Goal: Task Accomplishment & Management: Complete application form

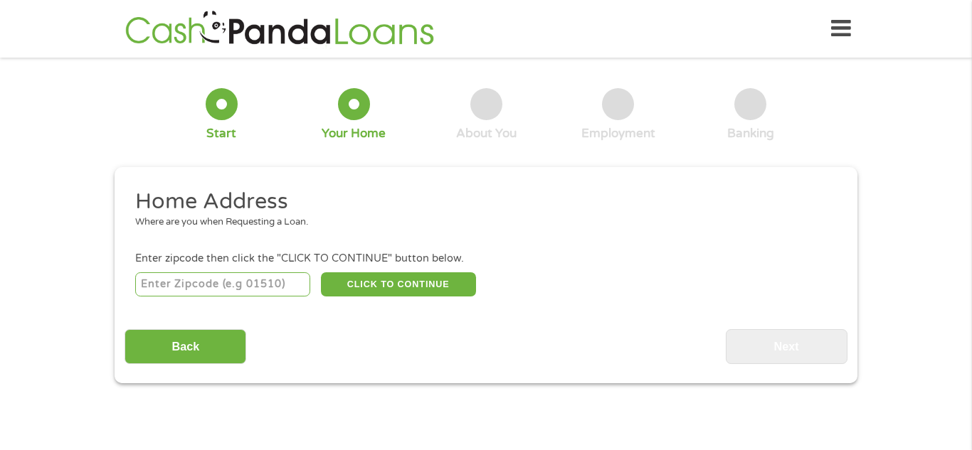
click at [199, 288] on input "number" at bounding box center [223, 284] width 176 height 24
type input "45223"
click at [364, 278] on button "CLICK TO CONTINUE" at bounding box center [398, 284] width 155 height 24
type input "45223"
type input "[GEOGRAPHIC_DATA]"
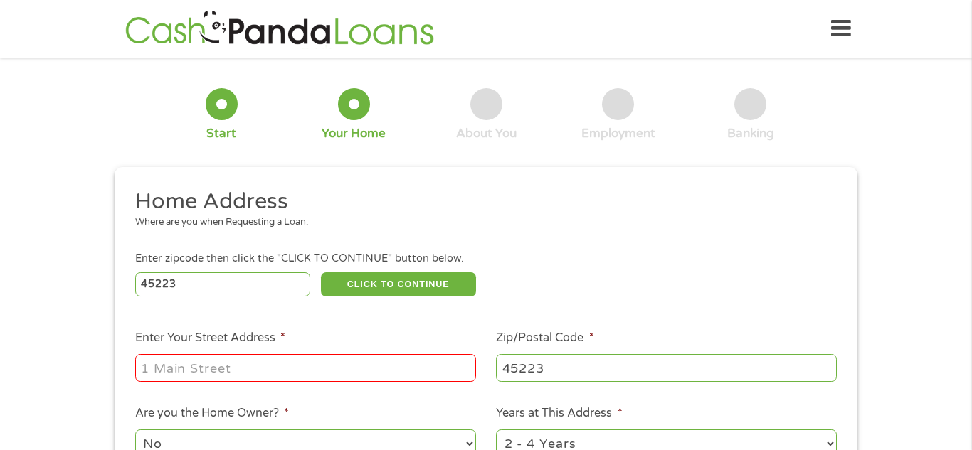
click at [243, 374] on input "Enter Your Street Address *" at bounding box center [305, 367] width 341 height 27
type input "1915 [PERSON_NAME]"
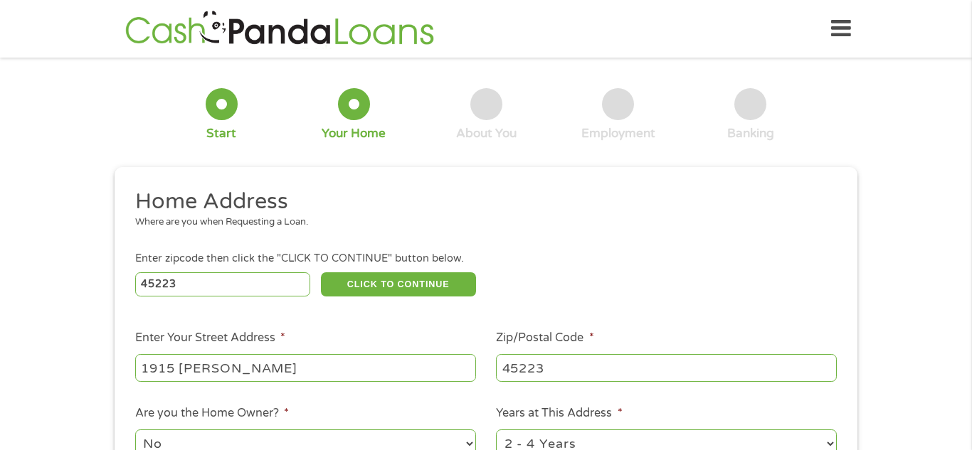
click at [610, 272] on div "45223 CLICK TO CONTINUE Please recheck your Zipcode, it seems to be Incorrect" at bounding box center [485, 284] width 701 height 29
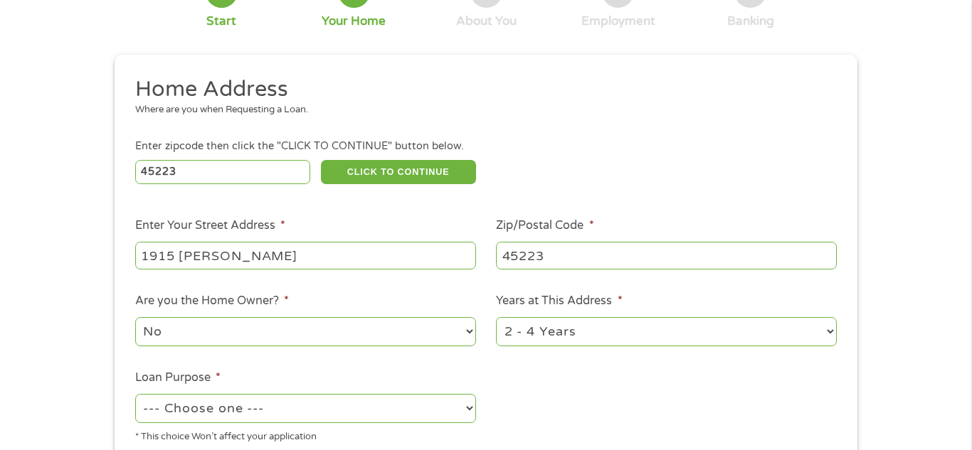
scroll to position [114, 0]
click at [830, 334] on select "1 Year or less 1 - 2 Years 2 - 4 Years Over 4 Years" at bounding box center [666, 330] width 341 height 29
select select "60months"
click at [496, 317] on select "1 Year or less 1 - 2 Years 2 - 4 Years Over 4 Years" at bounding box center [666, 330] width 341 height 29
click at [468, 336] on select "No Yes" at bounding box center [305, 330] width 341 height 29
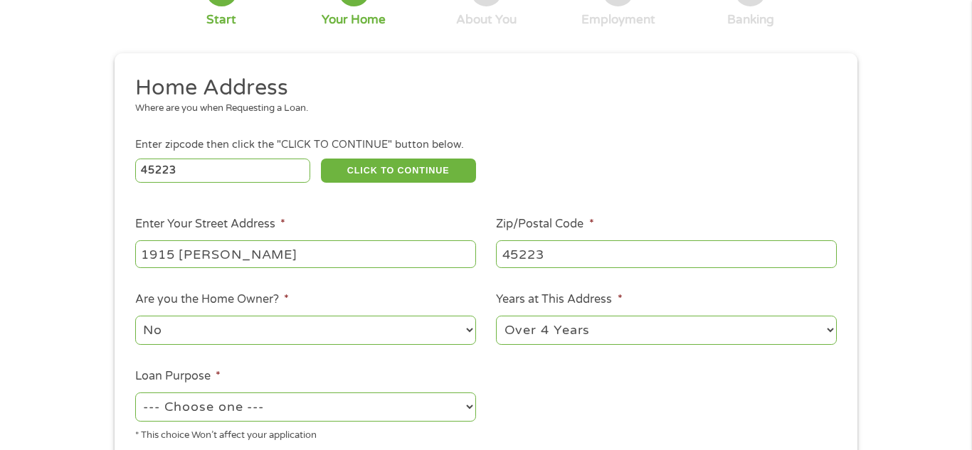
select select "yes"
click at [135, 317] on select "No Yes" at bounding box center [305, 330] width 341 height 29
click at [474, 409] on select "--- Choose one --- Pay Bills Debt Consolidation Home Improvement Major Purchase…" at bounding box center [305, 407] width 341 height 29
select select "medicalexpenses"
click at [135, 394] on select "--- Choose one --- Pay Bills Debt Consolidation Home Improvement Major Purchase…" at bounding box center [305, 407] width 341 height 29
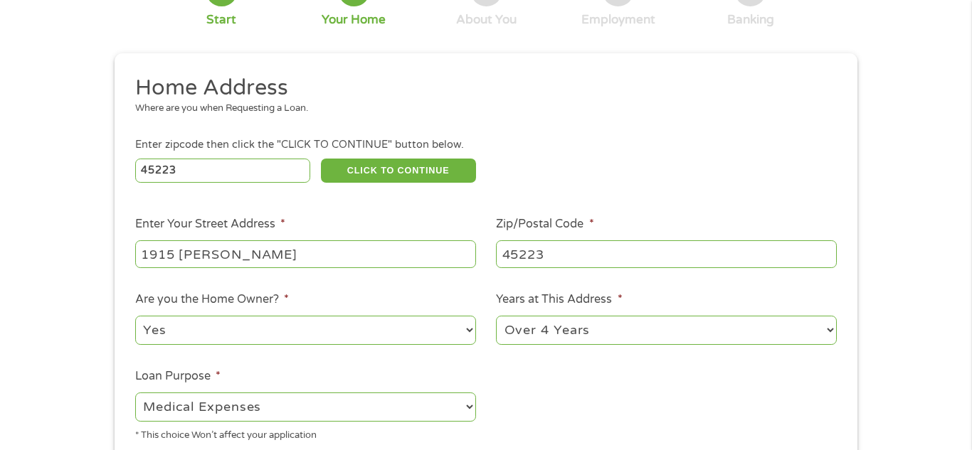
click at [570, 398] on ul "Home Address Where are you when Requesting a Loan. Enter zipcode then click the…" at bounding box center [485, 264] width 722 height 380
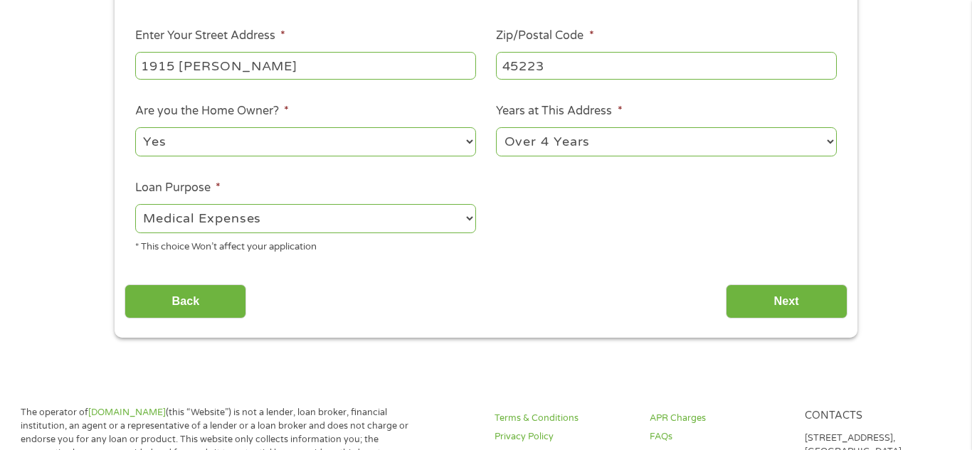
scroll to position [341, 0]
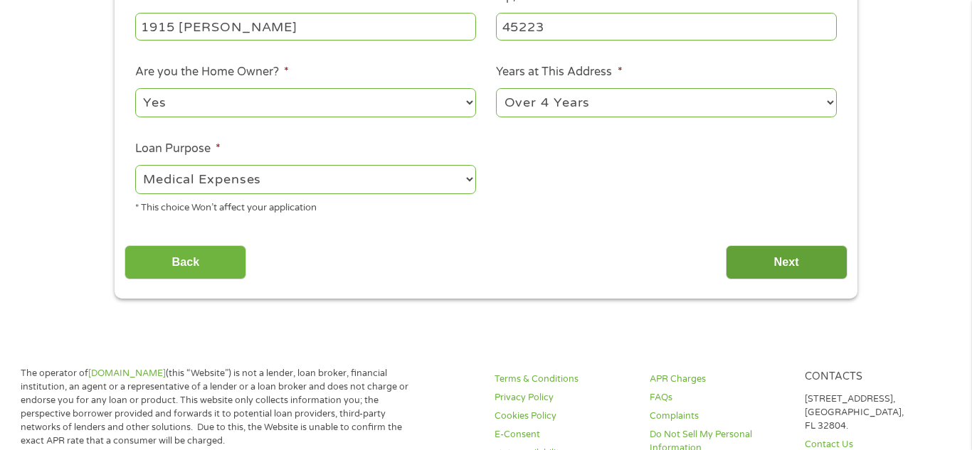
click at [787, 254] on input "Next" at bounding box center [786, 262] width 122 height 35
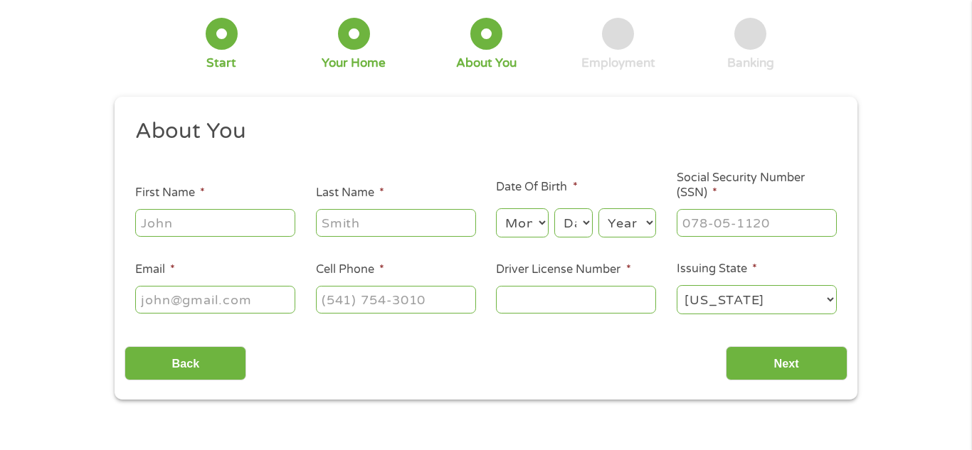
scroll to position [0, 0]
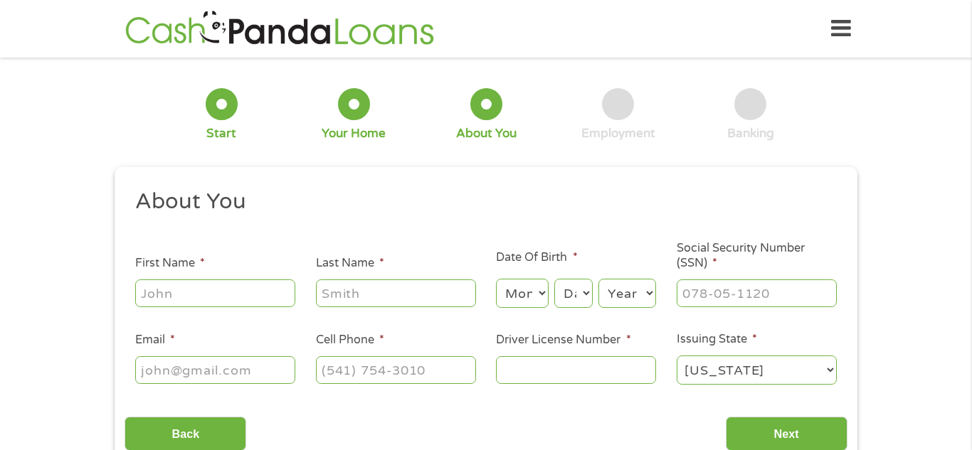
click at [175, 290] on input "First Name *" at bounding box center [215, 293] width 160 height 27
type input "[PERSON_NAME]"
type input "[EMAIL_ADDRESS][DOMAIN_NAME]"
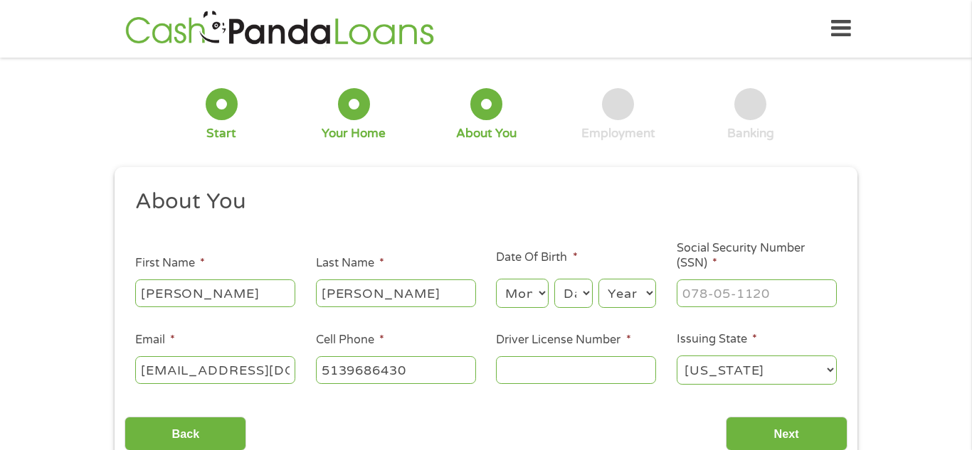
type input "[PHONE_NUMBER]"
click at [539, 292] on select "Month 1 2 3 4 5 6 7 8 9 10 11 12" at bounding box center [522, 293] width 52 height 29
select select "4"
click at [496, 279] on select "Month 1 2 3 4 5 6 7 8 9 10 11 12" at bounding box center [522, 293] width 52 height 29
click at [580, 287] on select "Day 1 2 3 4 5 6 7 8 9 10 11 12 13 14 15 16 17 18 19 20 21 22 23 24 25 26 27 28 …" at bounding box center [573, 293] width 38 height 29
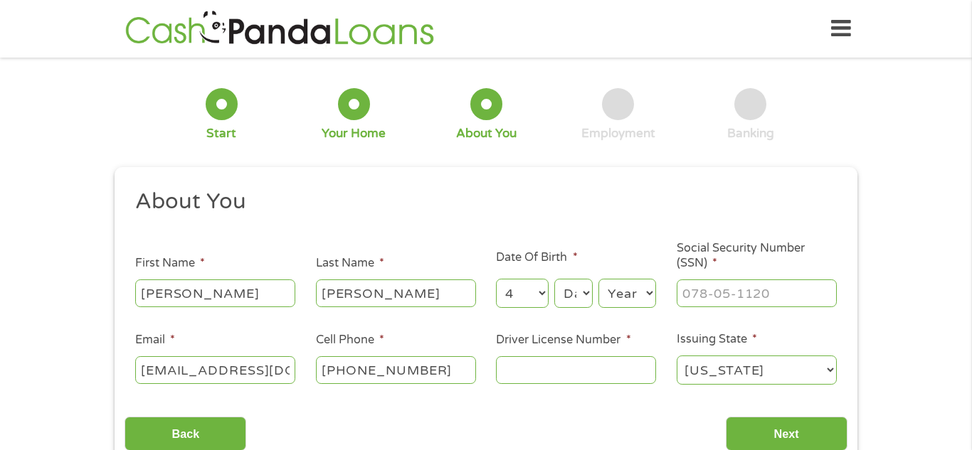
select select "8"
click at [554, 279] on select "Day 1 2 3 4 5 6 7 8 9 10 11 12 13 14 15 16 17 18 19 20 21 22 23 24 25 26 27 28 …" at bounding box center [573, 293] width 38 height 29
click at [637, 291] on select "Year [DATE] 2006 2005 2004 2003 2002 2001 2000 1999 1998 1997 1996 1995 1994 19…" at bounding box center [627, 293] width 58 height 29
select select "1956"
click at [598, 279] on select "Year [DATE] 2006 2005 2004 2003 2002 2001 2000 1999 1998 1997 1996 1995 1994 19…" at bounding box center [627, 293] width 58 height 29
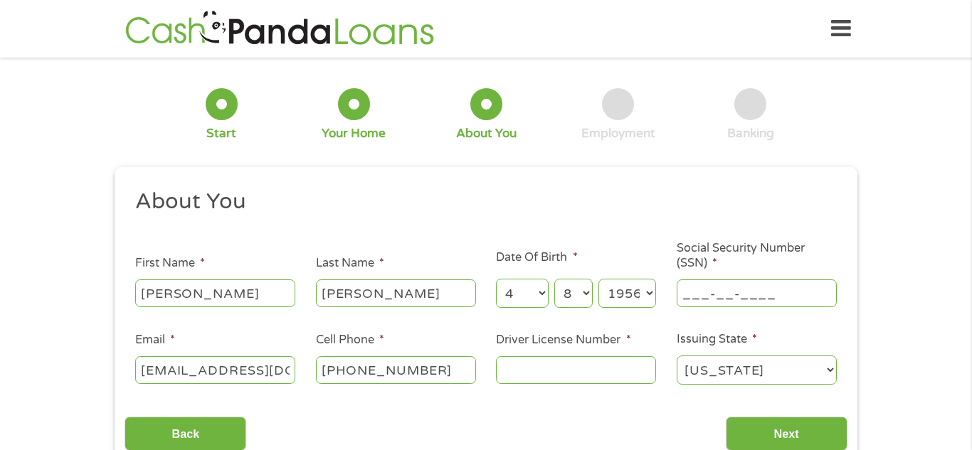
click at [749, 284] on input "___-__-____" at bounding box center [756, 293] width 160 height 27
type input "416-82-0277"
click at [615, 373] on input "Driver License Number *" at bounding box center [576, 369] width 160 height 27
type input "rj371835"
click at [756, 428] on input "Next" at bounding box center [786, 434] width 122 height 35
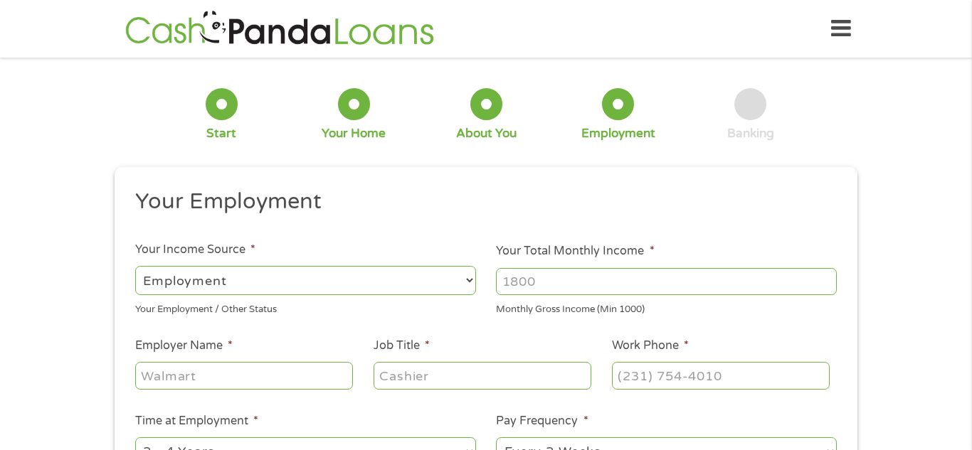
scroll to position [6, 6]
click at [469, 280] on select "--- Choose one --- Employment [DEMOGRAPHIC_DATA] Benefits" at bounding box center [305, 280] width 341 height 29
select select "benefits"
click at [135, 266] on select "--- Choose one --- Employment [DEMOGRAPHIC_DATA] Benefits" at bounding box center [305, 280] width 341 height 29
type input "Other"
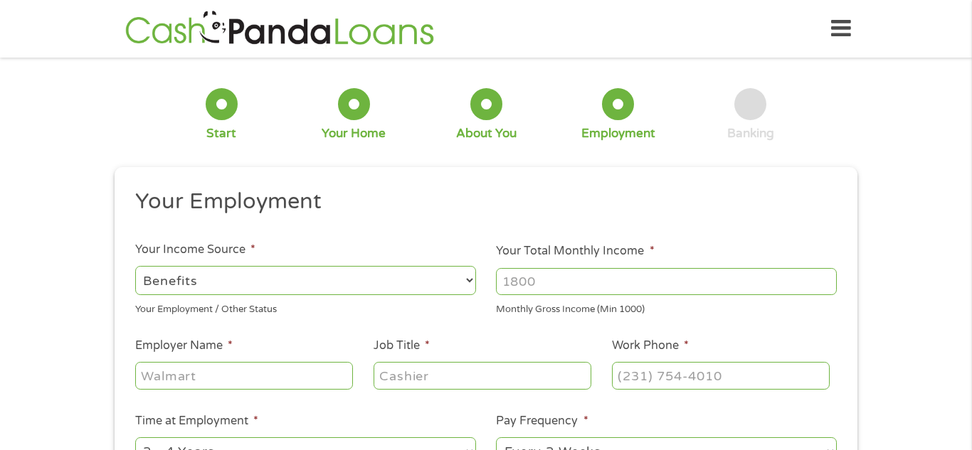
type input "[PHONE_NUMBER]"
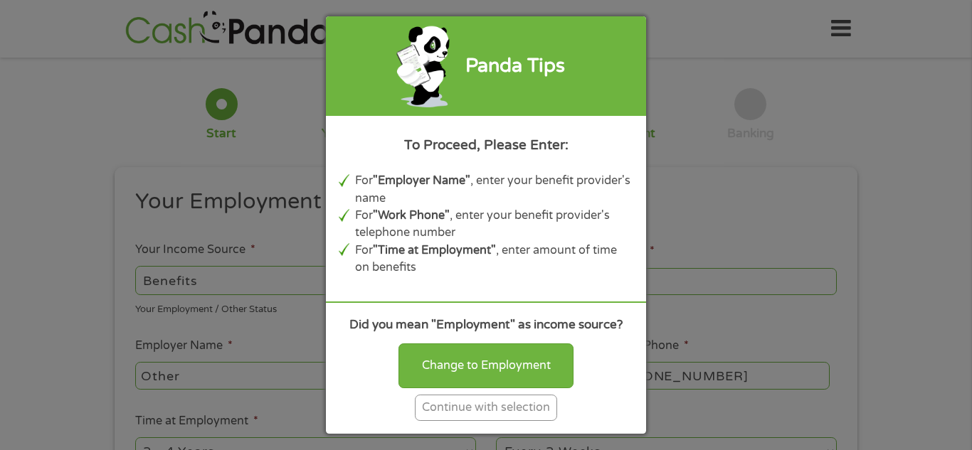
click at [491, 415] on div "Continue with selection" at bounding box center [486, 408] width 142 height 26
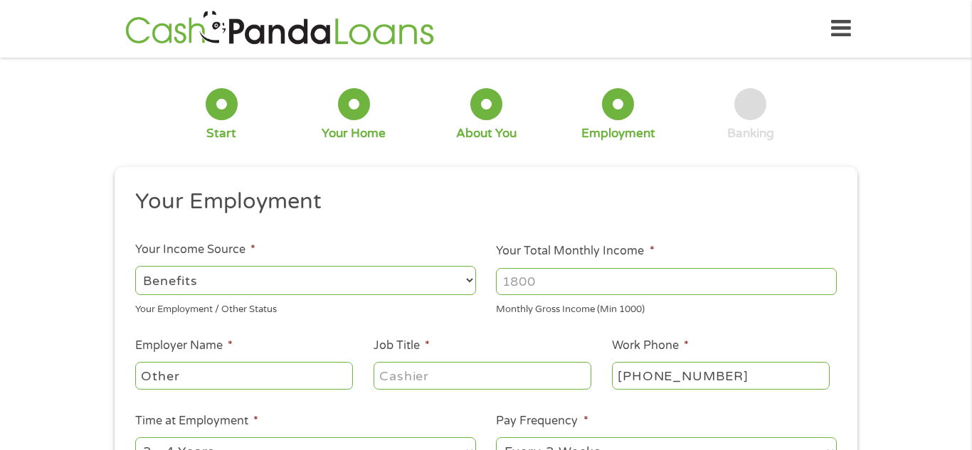
click at [266, 374] on input "Other" at bounding box center [244, 375] width 218 height 27
type input "O"
type input "city of [GEOGRAPHIC_DATA]"
click at [408, 383] on input "Job Title *" at bounding box center [482, 375] width 218 height 27
type input "manger"
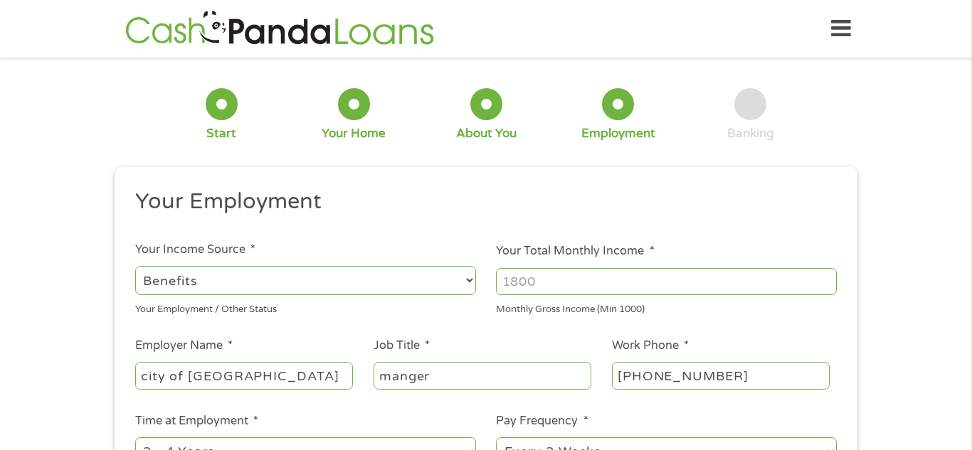
click at [726, 374] on input "[PHONE_NUMBER]" at bounding box center [721, 375] width 218 height 27
type input "[PHONE_NUMBER]"
click at [724, 396] on ul "Your Employment Your Income Source * --- Choose one --- Employment [DEMOGRAPHIC…" at bounding box center [485, 372] width 722 height 368
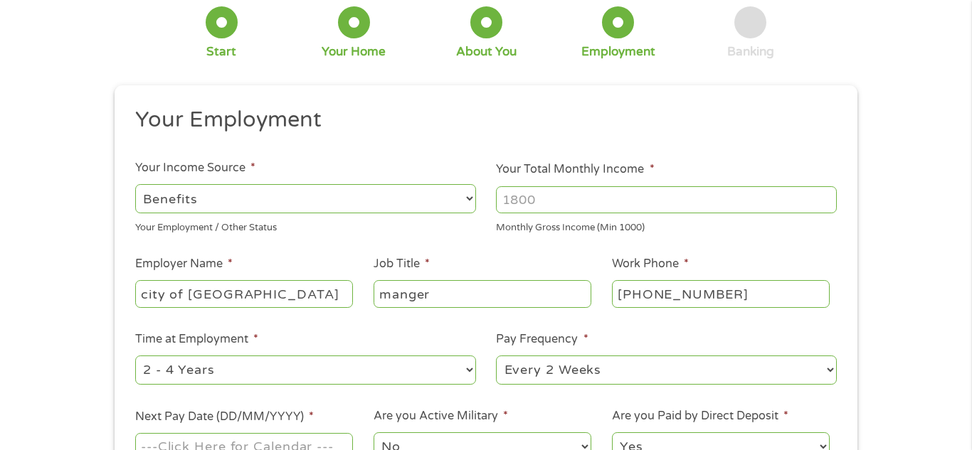
scroll to position [85, 0]
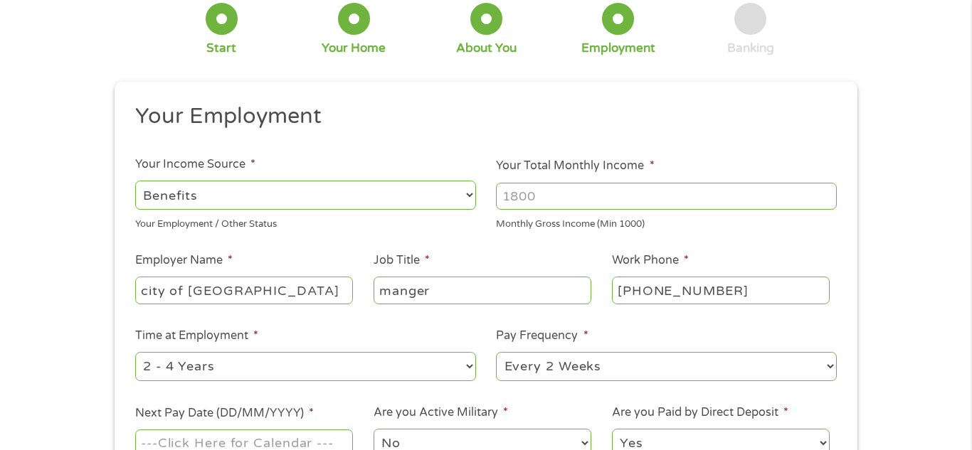
click at [462, 365] on select "--- Choose one --- 1 Year or less 1 - 2 Years 2 - 4 Years Over 4 Years" at bounding box center [305, 366] width 341 height 29
select select "60months"
click at [135, 352] on select "--- Choose one --- 1 Year or less 1 - 2 Years 2 - 4 Years Over 4 Years" at bounding box center [305, 366] width 341 height 29
click at [825, 363] on select "--- Choose one --- Every 2 Weeks Every Week Monthly Semi-Monthly" at bounding box center [666, 366] width 341 height 29
select select "monthly"
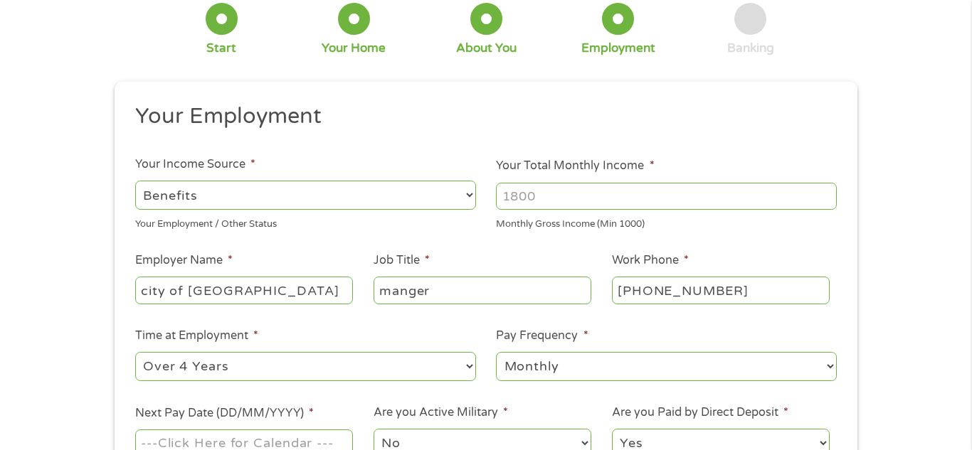
click at [496, 352] on select "--- Choose one --- Every 2 Weeks Every Week Monthly Semi-Monthly" at bounding box center [666, 366] width 341 height 29
click at [683, 323] on ul "Your Employment Your Income Source * --- Choose one --- Employment [DEMOGRAPHIC…" at bounding box center [485, 286] width 722 height 368
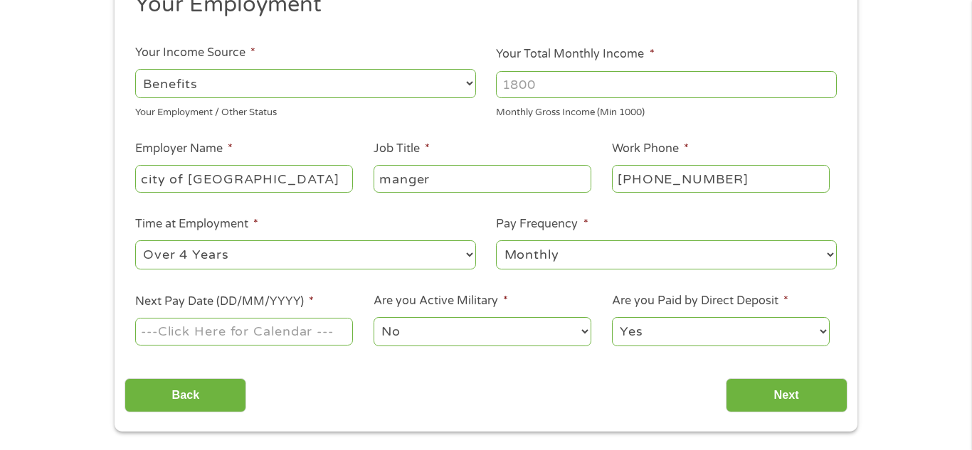
scroll to position [199, 0]
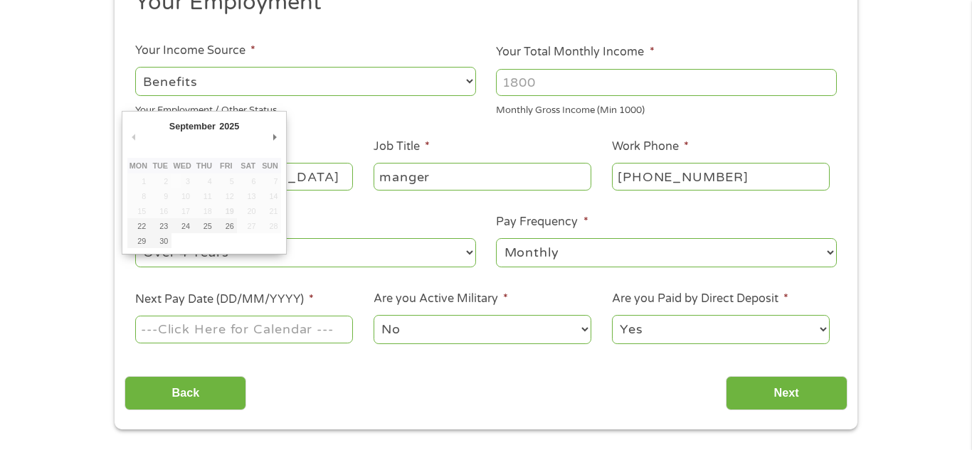
click at [250, 334] on input "Next Pay Date (DD/MM/YYYY) *" at bounding box center [244, 329] width 218 height 27
type input "[DATE]"
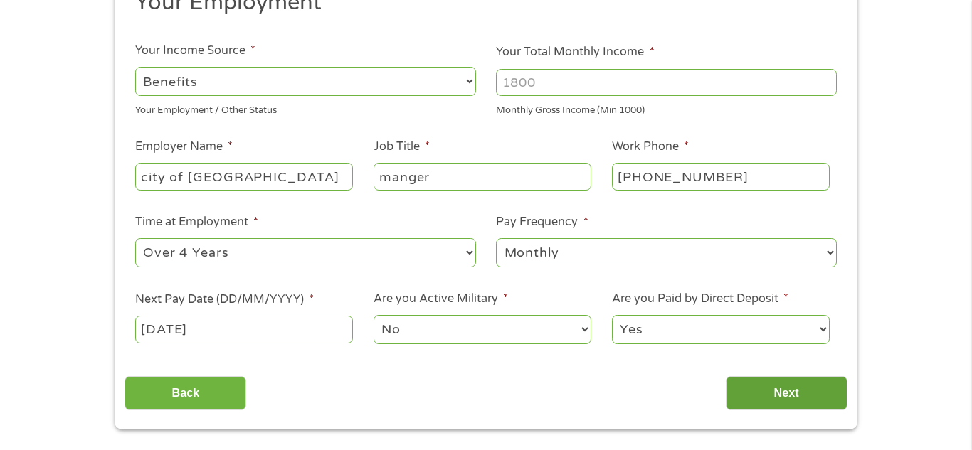
click at [760, 392] on input "Next" at bounding box center [786, 393] width 122 height 35
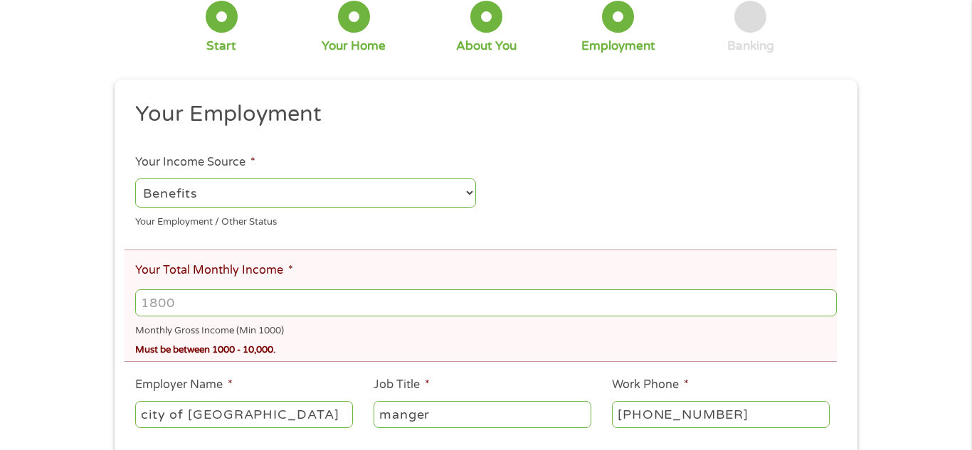
scroll to position [142, 0]
click at [179, 299] on input "Your Total Monthly Income *" at bounding box center [485, 301] width 701 height 27
type input "2335"
click at [301, 324] on div "Monthly Gross Income (Min 1000)" at bounding box center [485, 327] width 701 height 19
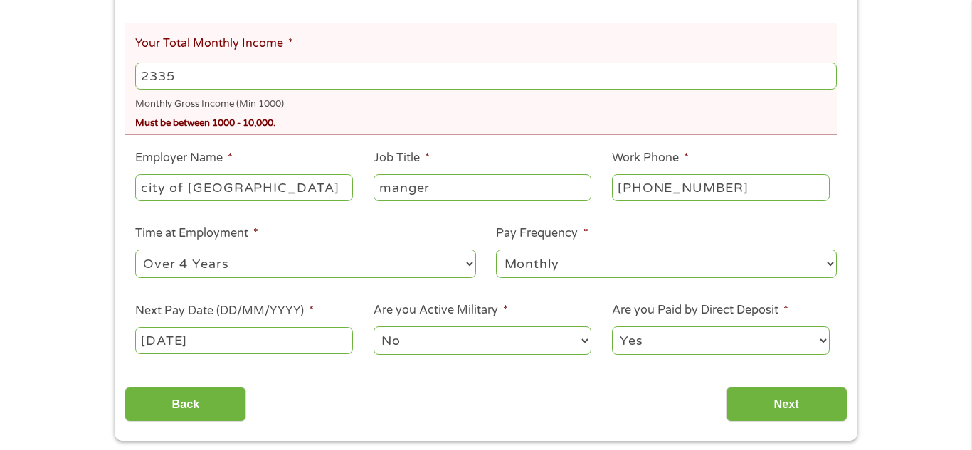
scroll to position [370, 0]
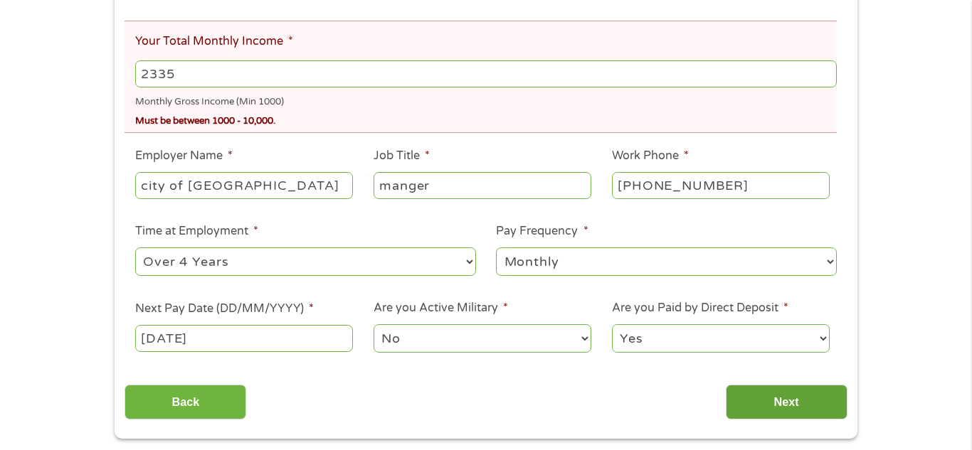
click at [779, 407] on input "Next" at bounding box center [786, 402] width 122 height 35
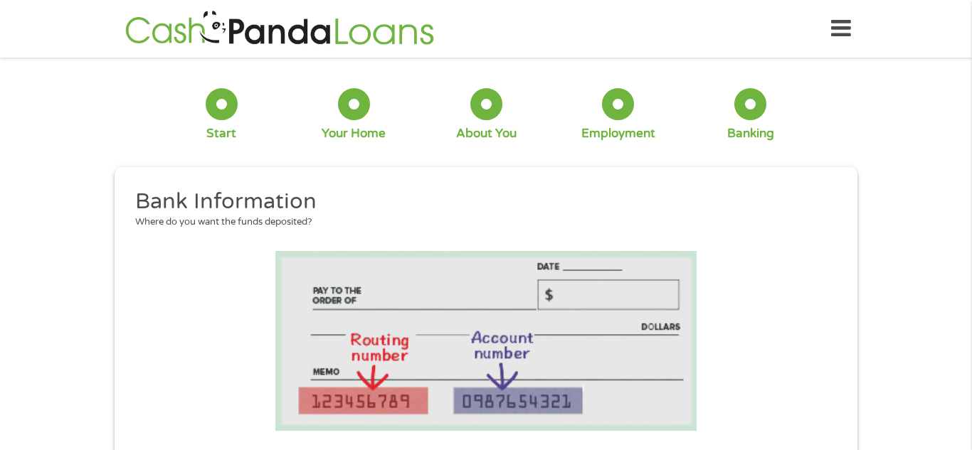
scroll to position [63, 6]
click at [816, 325] on li at bounding box center [485, 341] width 722 height 180
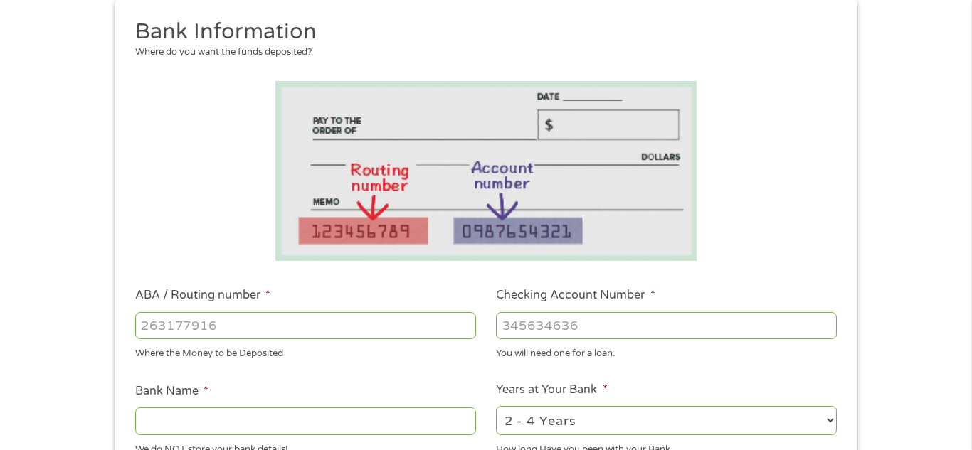
scroll to position [171, 0]
click at [344, 336] on input "ABA / Routing number *" at bounding box center [305, 325] width 341 height 27
type input "044000037"
type input "JPMORGAN CHASE BANK NA"
type input "044000037"
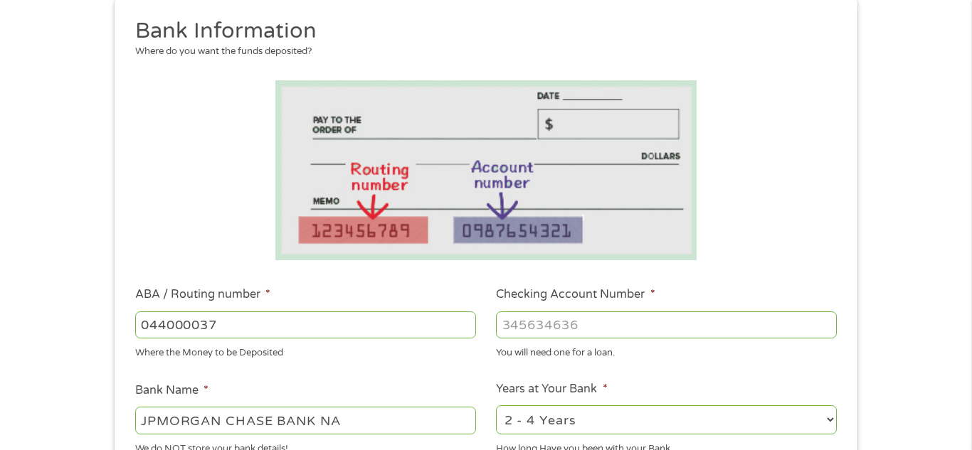
click at [350, 378] on ul "Bank Information Where do you want the funds deposited? ABA / Routing number * …" at bounding box center [485, 371] width 722 height 708
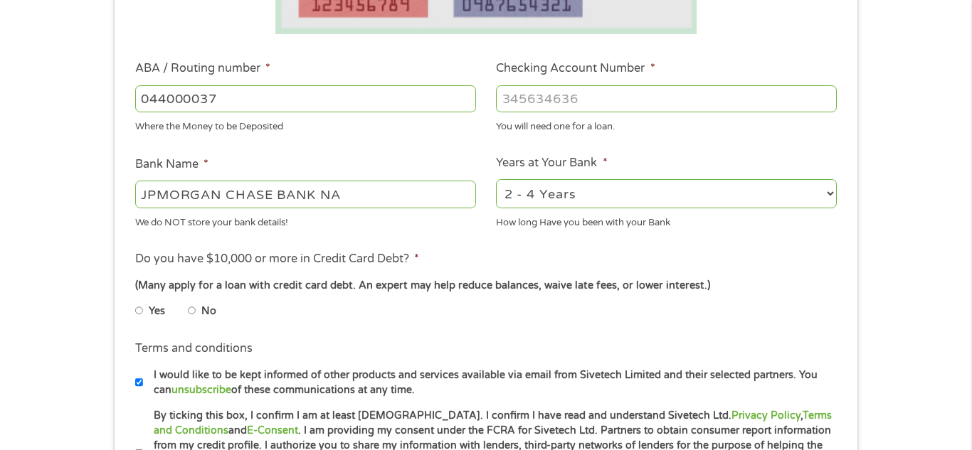
scroll to position [398, 0]
click at [590, 98] on input "Checking Account Number *" at bounding box center [666, 97] width 341 height 27
type input "935553073"
click at [793, 183] on select "2 - 4 Years 6 - 12 Months 1 - 2 Years Over 4 Years" at bounding box center [666, 192] width 341 height 29
select select "60months"
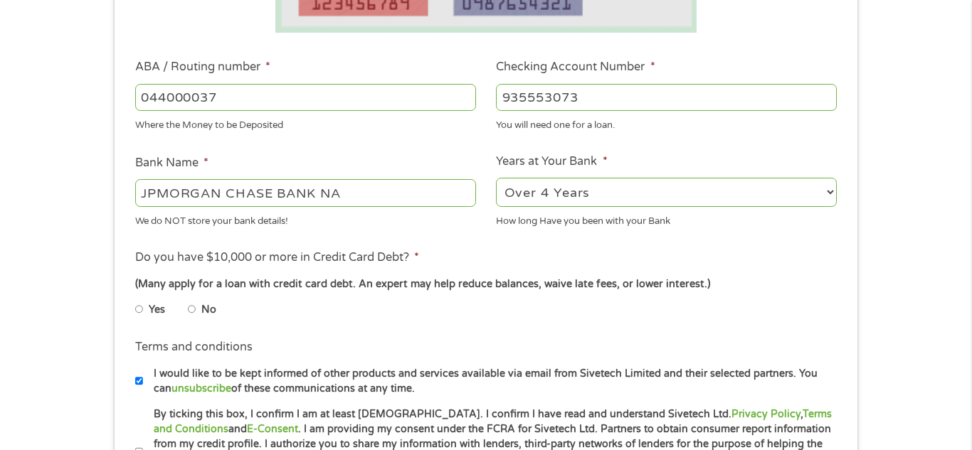
click at [496, 178] on select "2 - 4 Years 6 - 12 Months 1 - 2 Years Over 4 Years" at bounding box center [666, 192] width 341 height 29
click at [193, 311] on input "No" at bounding box center [192, 309] width 9 height 23
radio input "true"
click at [135, 298] on input "Yes" at bounding box center [139, 309] width 9 height 23
radio input "true"
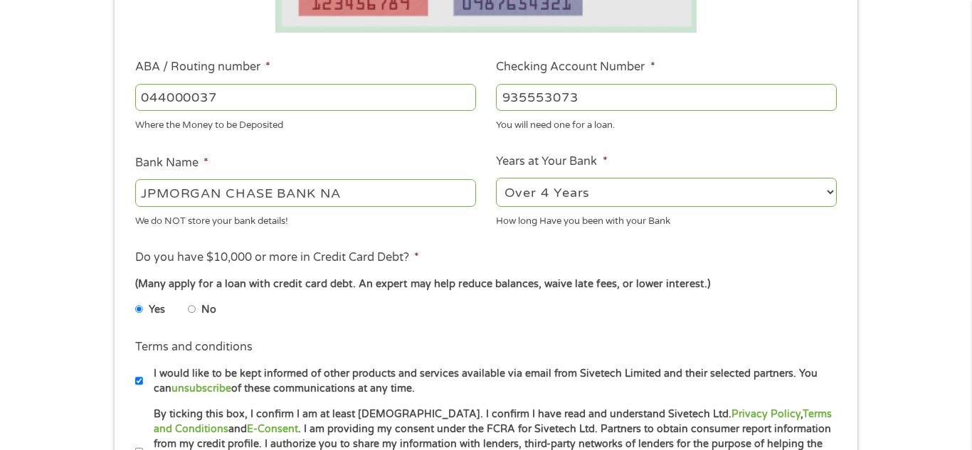
click at [188, 298] on input "No" at bounding box center [192, 309] width 9 height 23
radio input "true"
click at [135, 298] on input "Yes" at bounding box center [139, 309] width 9 height 23
radio input "true"
click at [188, 298] on input "No" at bounding box center [192, 309] width 9 height 23
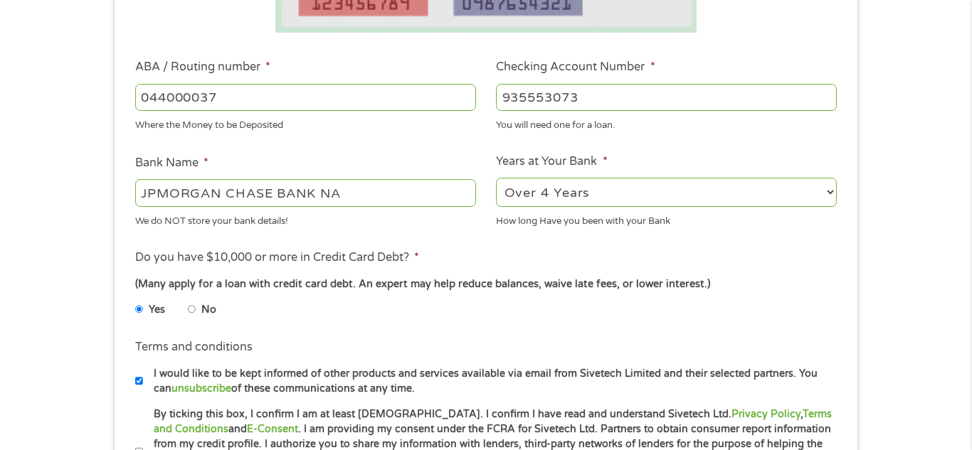
radio input "true"
click at [135, 298] on input "Yes" at bounding box center [139, 309] width 9 height 23
radio input "true"
click at [188, 298] on input "No" at bounding box center [192, 309] width 9 height 23
radio input "true"
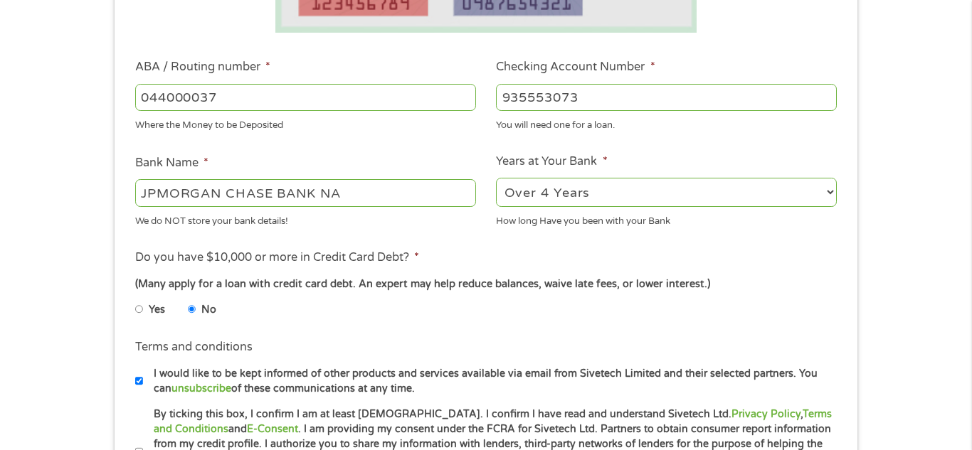
click at [135, 298] on input "Yes" at bounding box center [139, 309] width 9 height 23
radio input "true"
click at [188, 298] on input "No" at bounding box center [192, 309] width 9 height 23
radio input "true"
click at [135, 298] on input "Yes" at bounding box center [139, 309] width 9 height 23
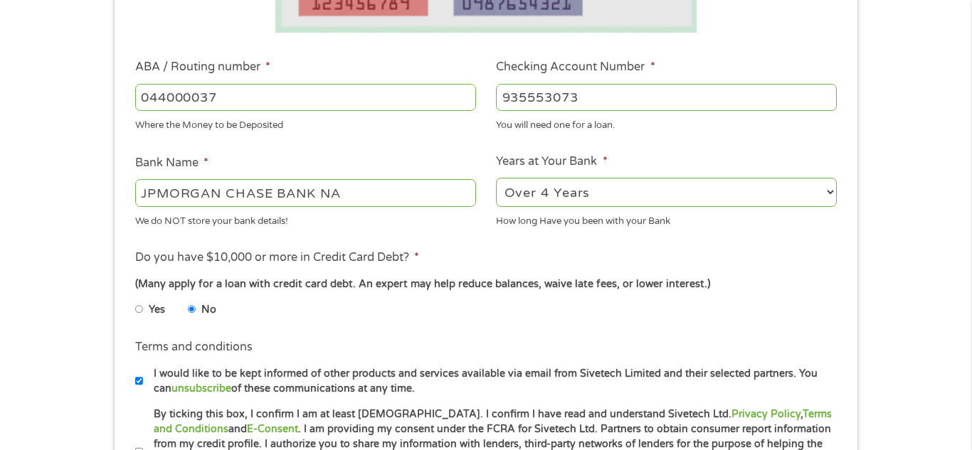
radio input "true"
click at [188, 307] on input "No" at bounding box center [192, 309] width 9 height 23
radio input "true"
click at [282, 312] on ul "Yes No" at bounding box center [304, 312] width 339 height 33
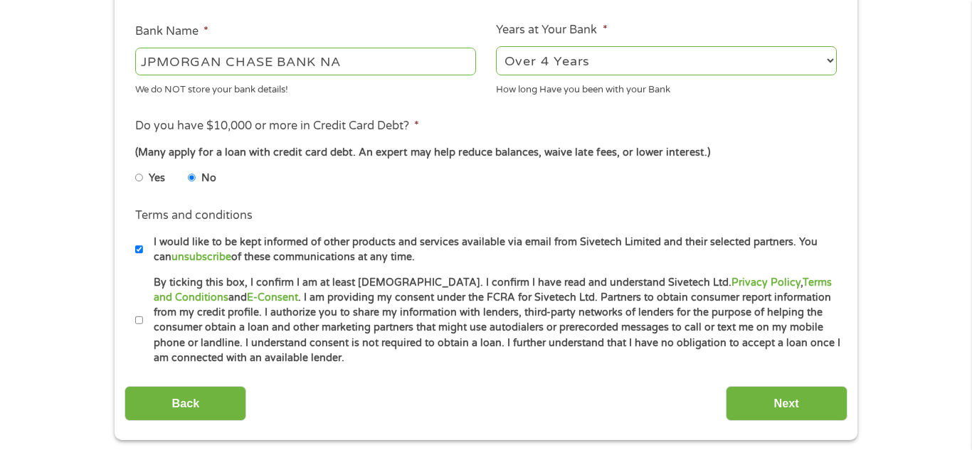
scroll to position [626, 0]
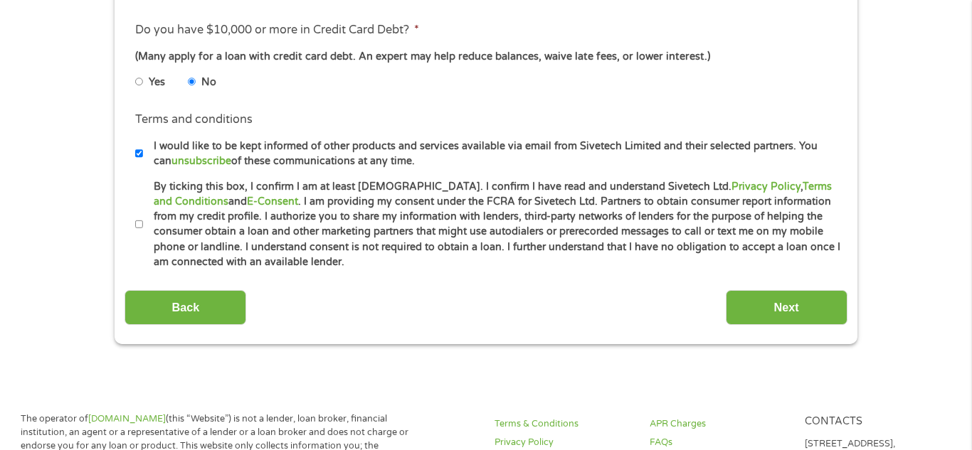
click at [139, 221] on input "By ticking this box, I confirm I am at least [DEMOGRAPHIC_DATA]. I confirm I ha…" at bounding box center [139, 224] width 9 height 23
checkbox input "true"
click at [799, 308] on input "Next" at bounding box center [786, 307] width 122 height 35
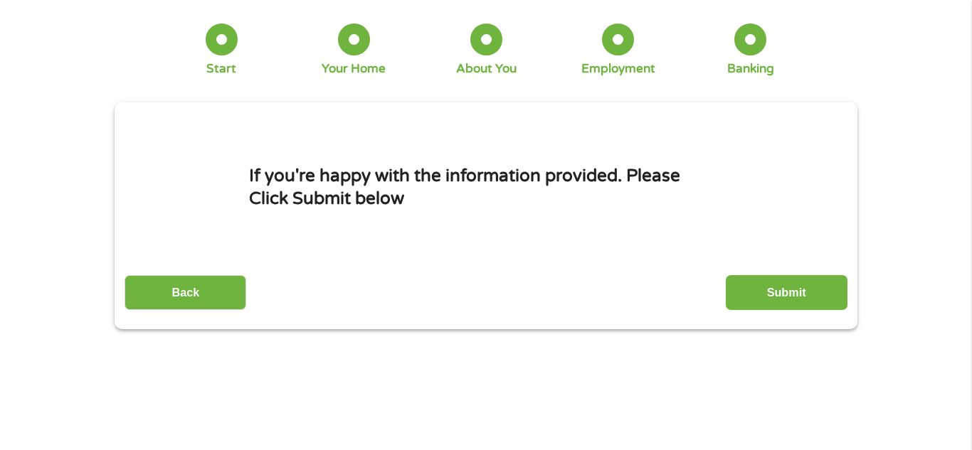
scroll to position [0, 0]
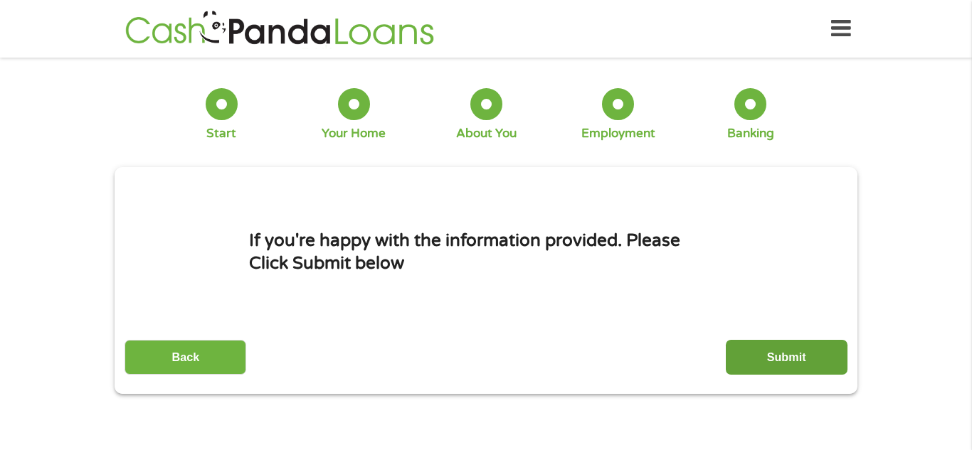
click at [799, 346] on input "Submit" at bounding box center [786, 357] width 122 height 35
